Goal: Task Accomplishment & Management: Complete application form

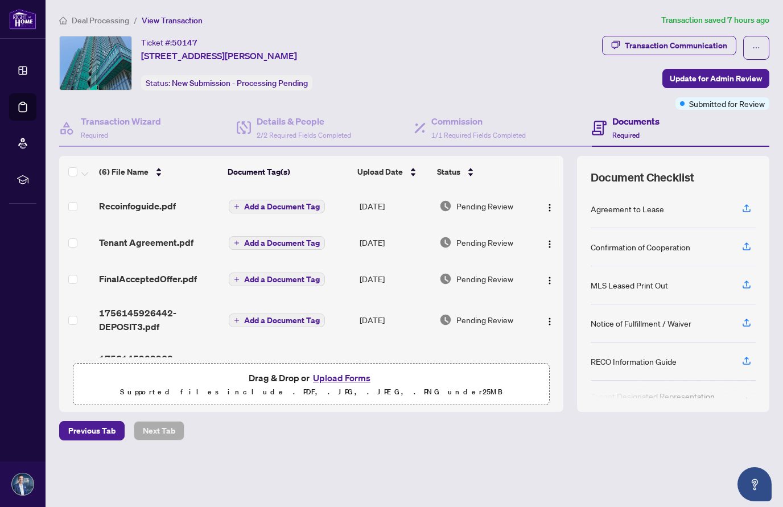
scroll to position [80, 0]
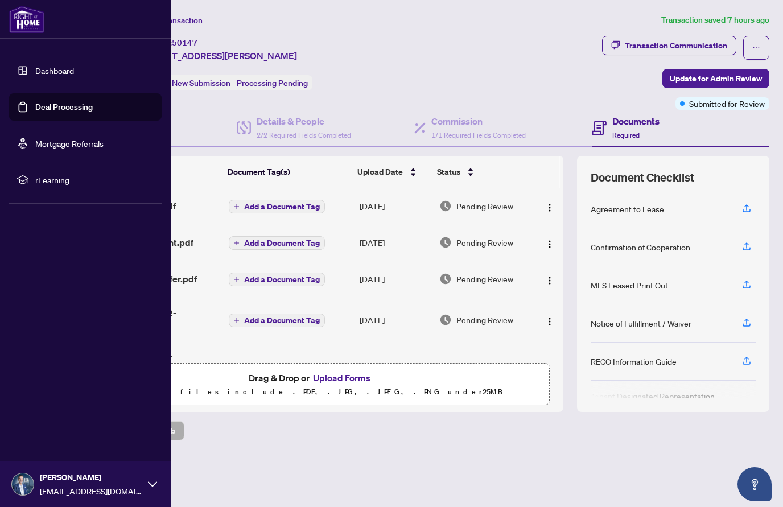
click at [48, 71] on link "Dashboard" at bounding box center [54, 70] width 39 height 10
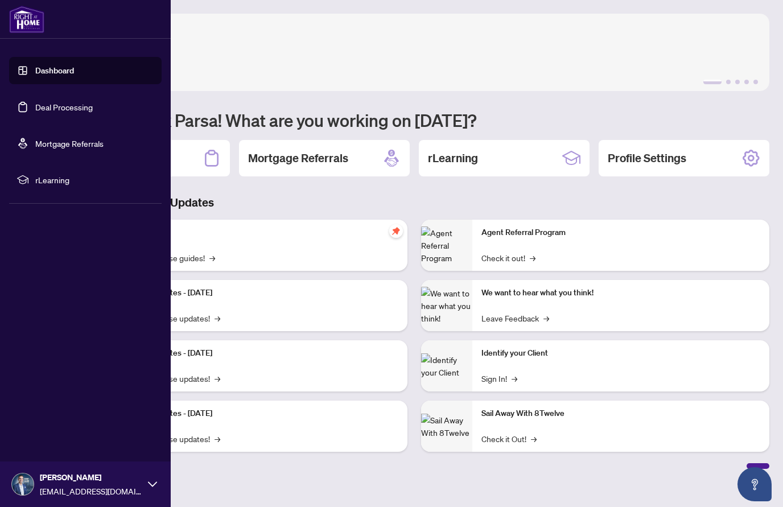
click at [47, 69] on link "Dashboard" at bounding box center [54, 70] width 39 height 10
click at [51, 108] on link "Deal Processing" at bounding box center [63, 107] width 57 height 10
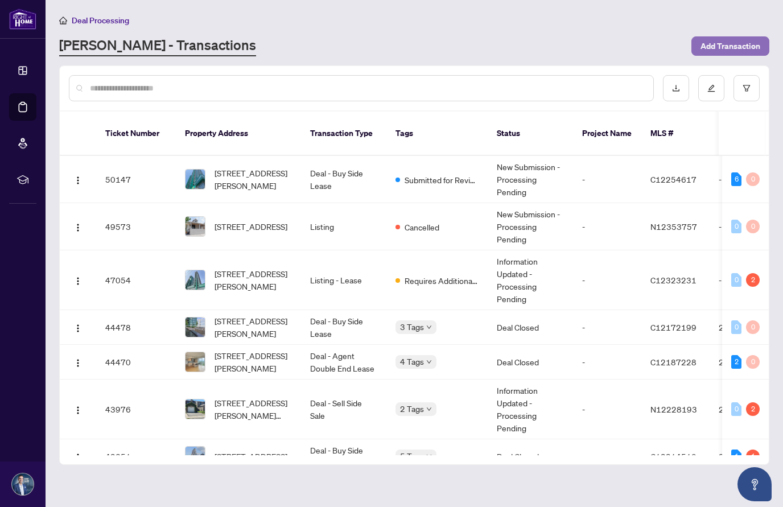
click at [714, 43] on span "Add Transaction" at bounding box center [730, 46] width 60 height 18
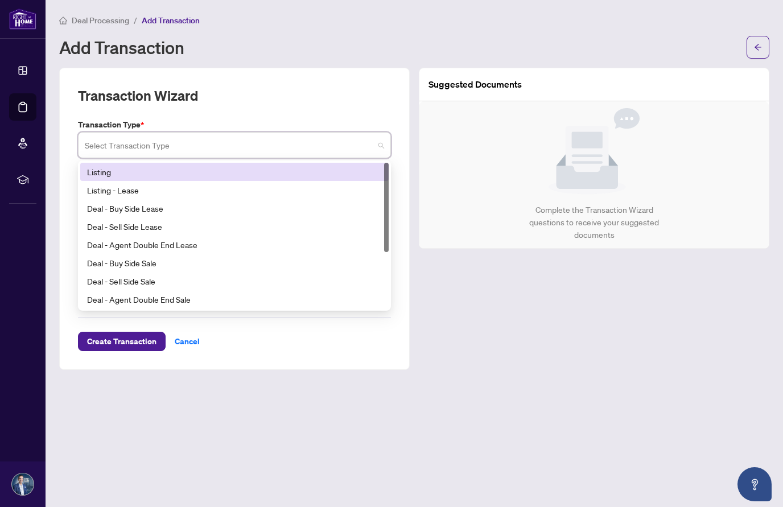
click at [301, 154] on input "search" at bounding box center [229, 146] width 289 height 25
click at [293, 169] on div "Listing" at bounding box center [234, 172] width 295 height 13
